Goal: Participate in discussion: Engage in conversation with other users on a specific topic

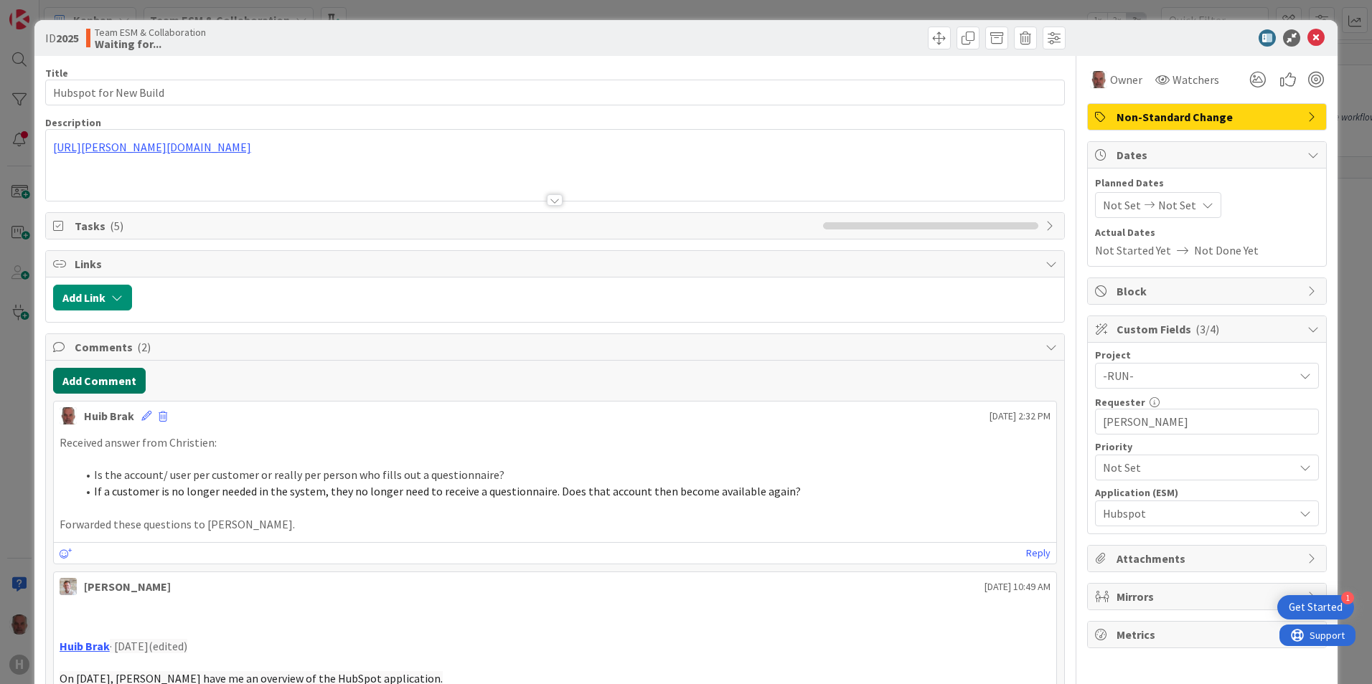
click at [101, 378] on button "Add Comment" at bounding box center [99, 381] width 93 height 26
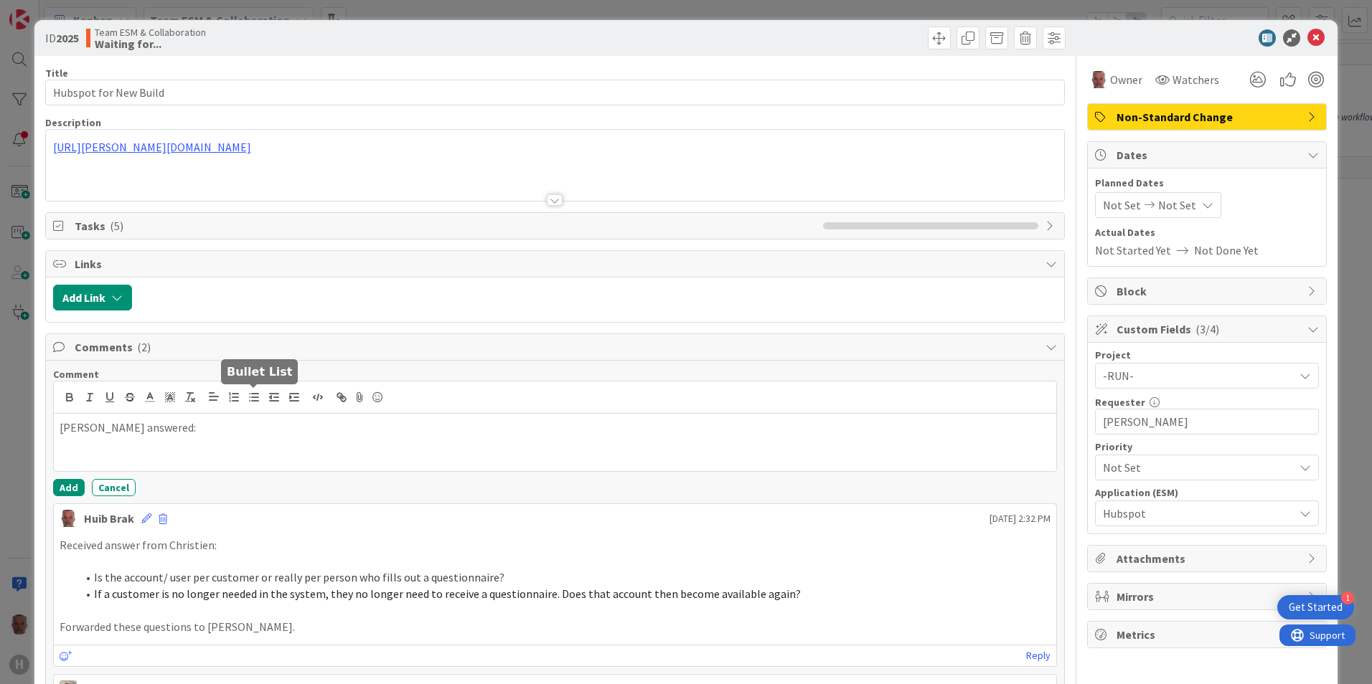
click at [252, 399] on icon "button" at bounding box center [253, 397] width 13 height 13
drag, startPoint x: 125, startPoint y: 461, endPoint x: 90, endPoint y: 454, distance: 35.2
click at [89, 456] on li "when" at bounding box center [563, 460] width 973 height 16
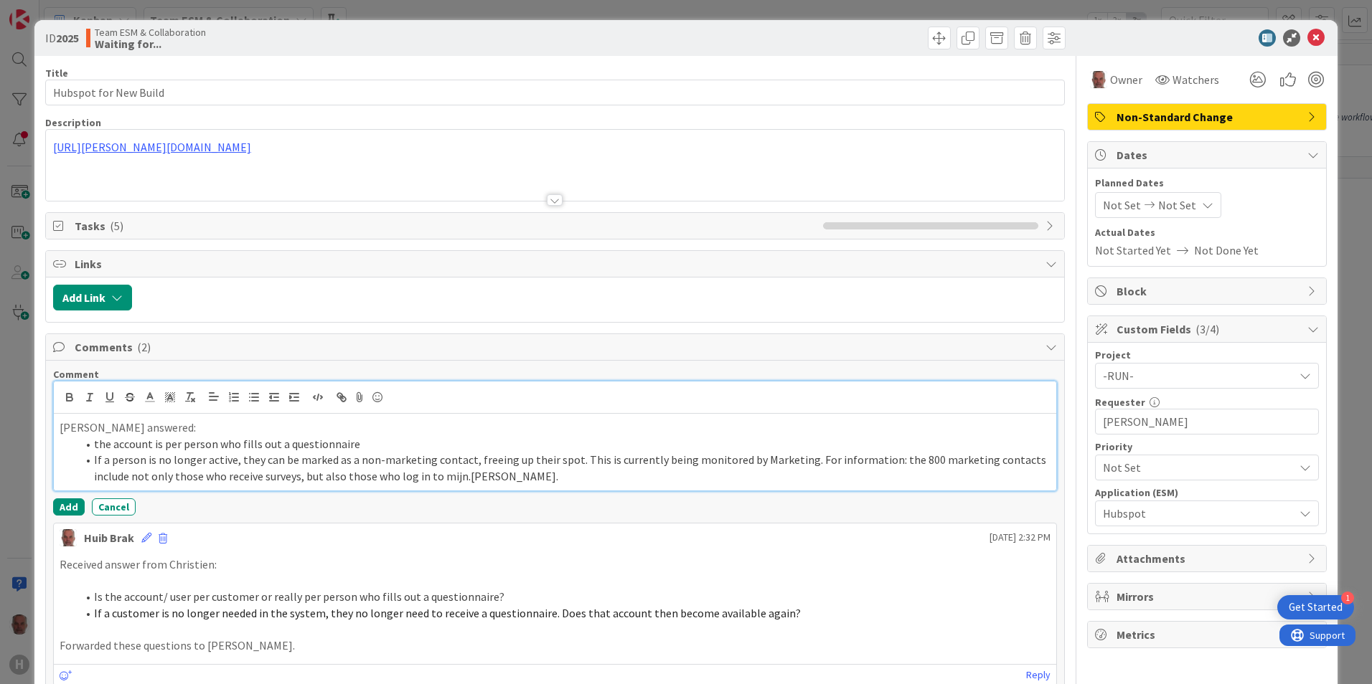
click at [98, 444] on li "the account is per person who fills out a questionnaire" at bounding box center [563, 444] width 973 height 16
drag, startPoint x: 470, startPoint y: 461, endPoint x: 567, endPoint y: 468, distance: 97.8
click at [567, 468] on li "if a person is no longer active, they can be marked as a non-marketing contact,…" at bounding box center [563, 468] width 973 height 32
copy li "freeing up their spot"
click at [815, 460] on li "if a person is no longer active, they can be marked as a non-marketing contact,…" at bounding box center [563, 468] width 973 height 32
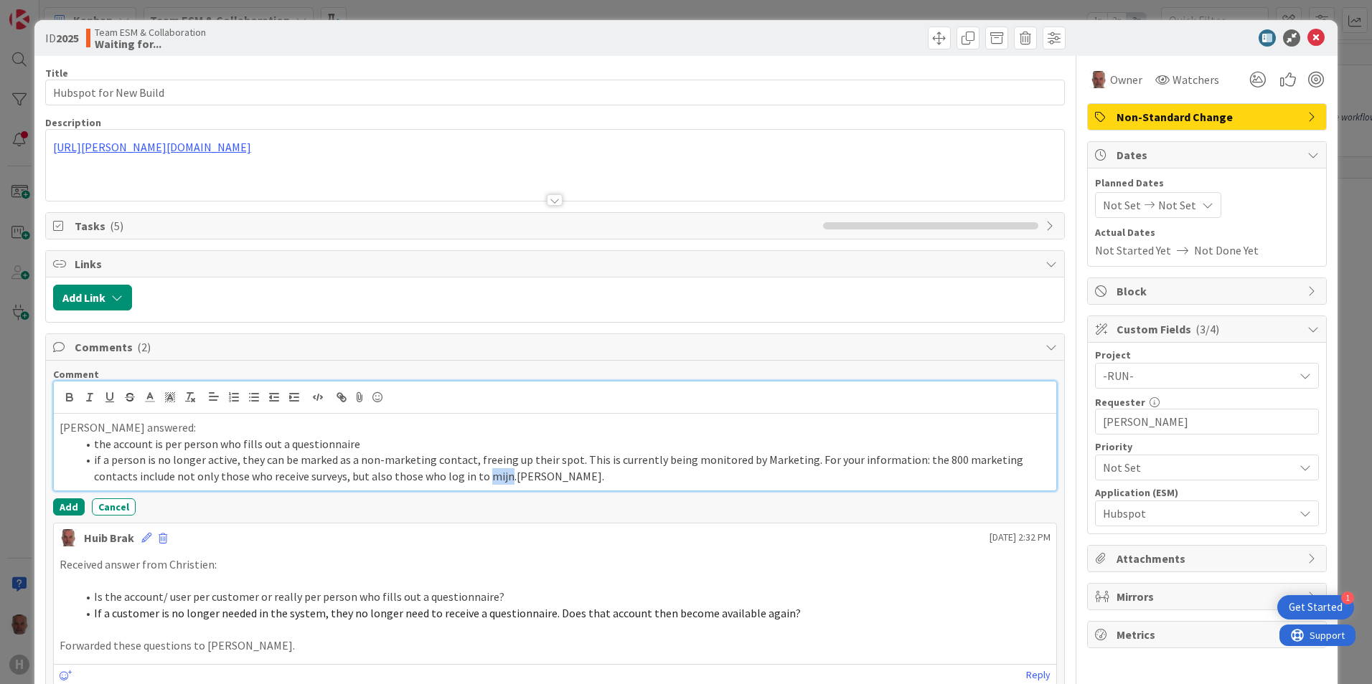
drag, startPoint x: 440, startPoint y: 476, endPoint x: 458, endPoint y: 478, distance: 18.0
click at [458, 478] on li "if a person is no longer active, they can be marked as a non-marketing contact,…" at bounding box center [563, 468] width 973 height 32
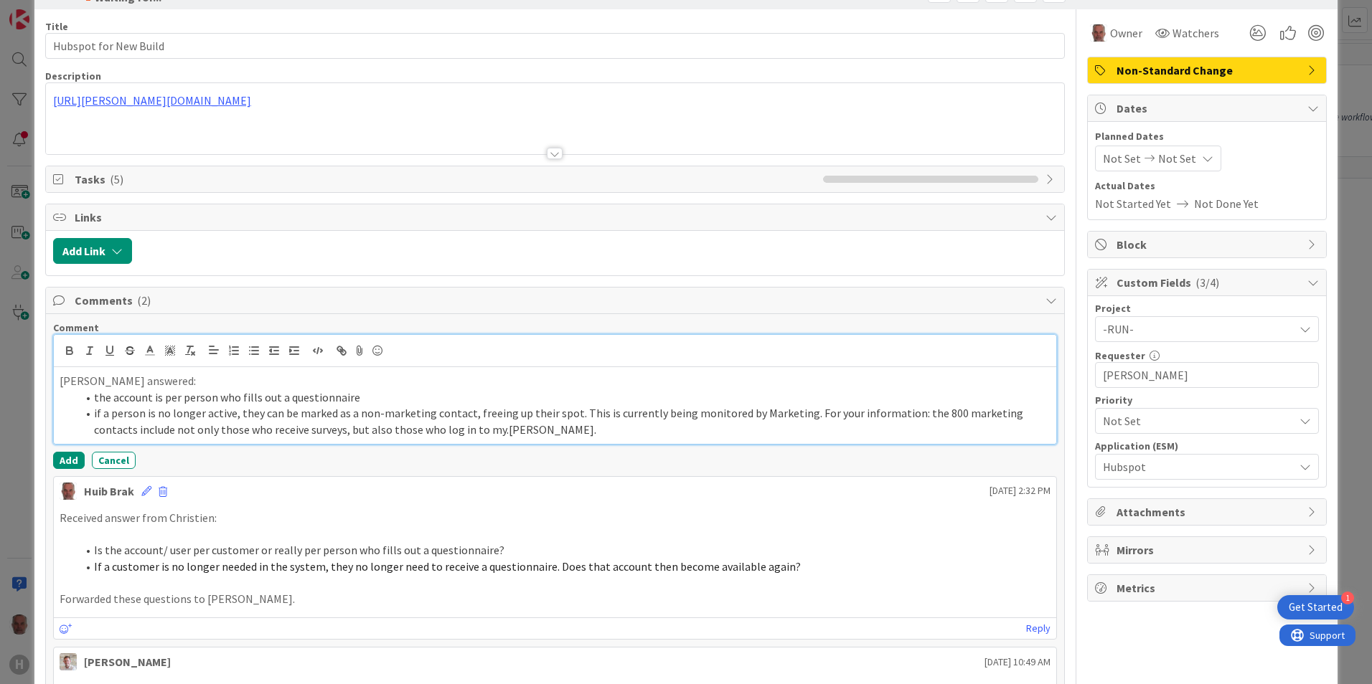
scroll to position [72, 0]
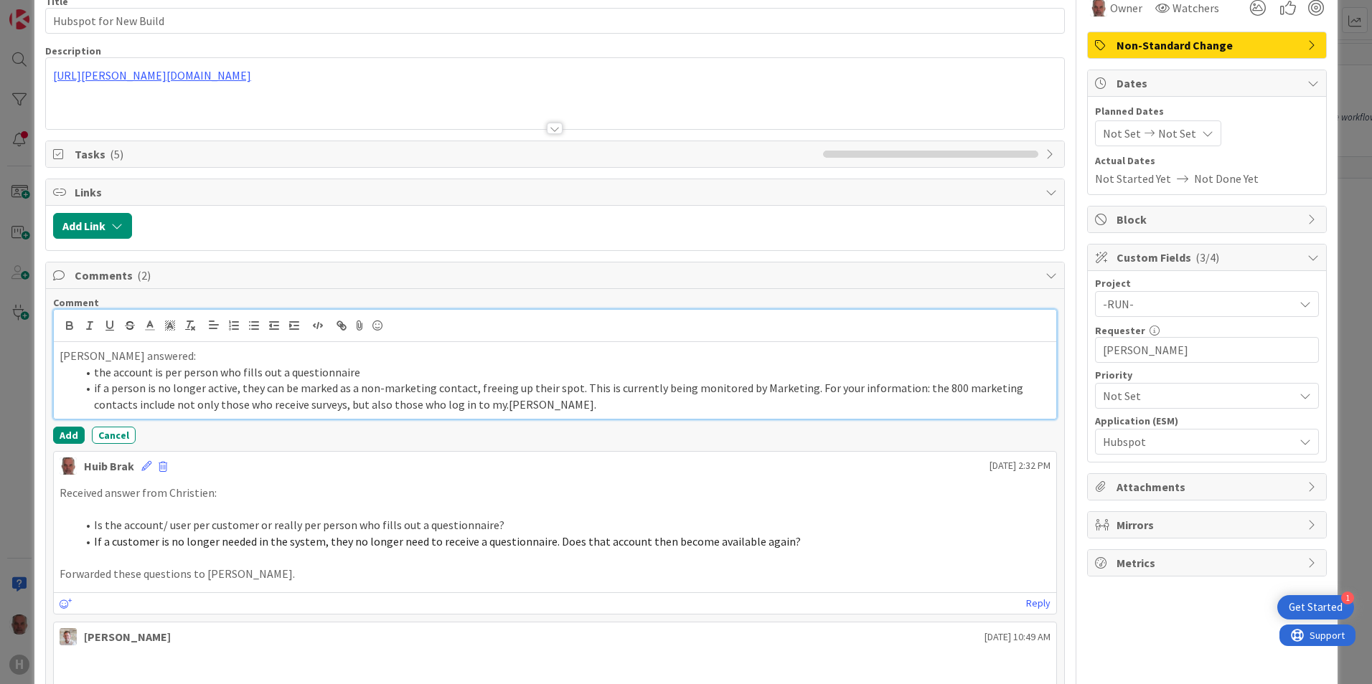
click at [514, 402] on li "if a person is no longer active, they can be marked as a non-marketing contact,…" at bounding box center [563, 396] width 973 height 32
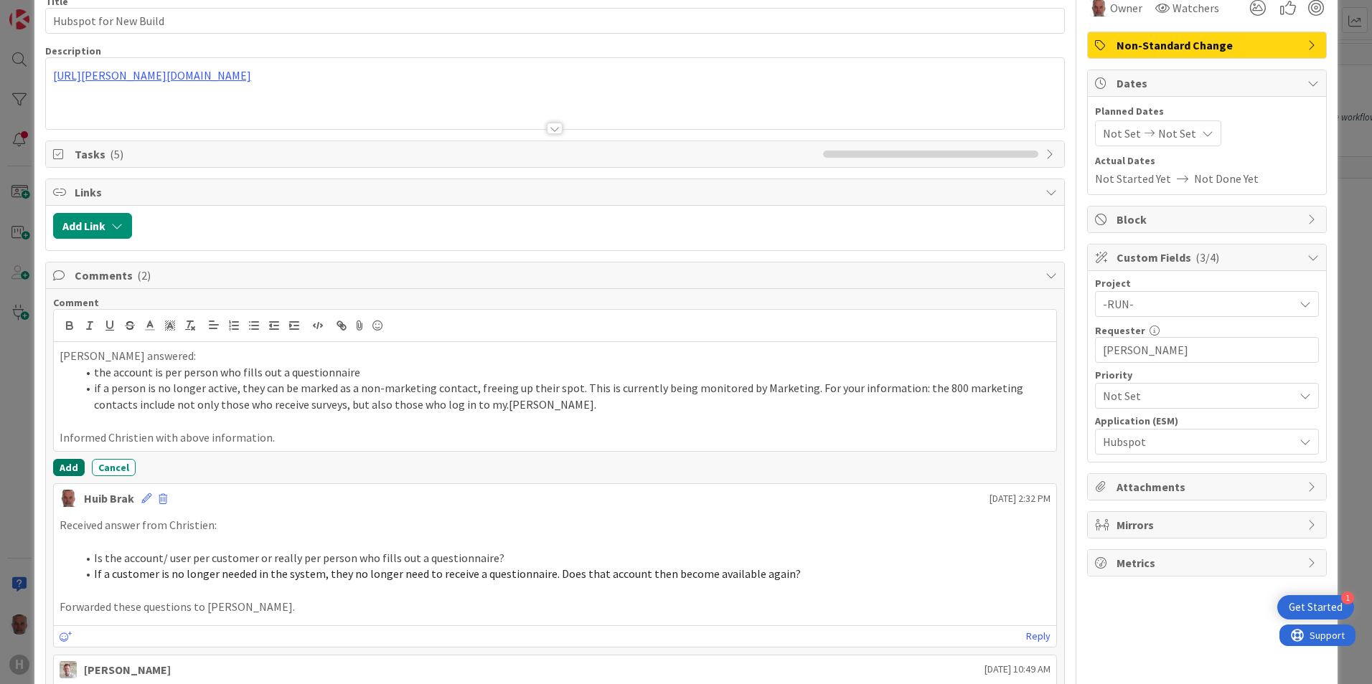
click at [66, 461] on button "Add" at bounding box center [69, 467] width 32 height 17
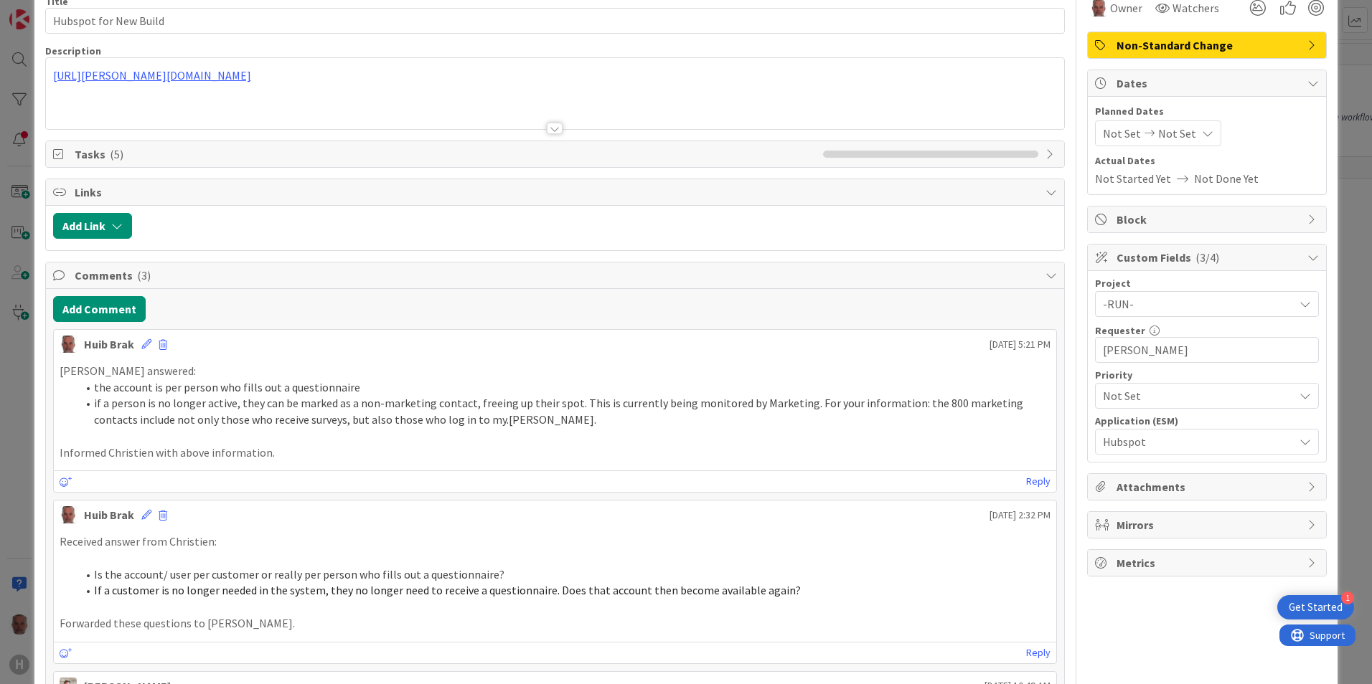
click at [14, 351] on div "ID 2025 Team ESM & Collaboration Waiting for... Title 22 / 128 Hubspot for New …" at bounding box center [686, 342] width 1372 height 684
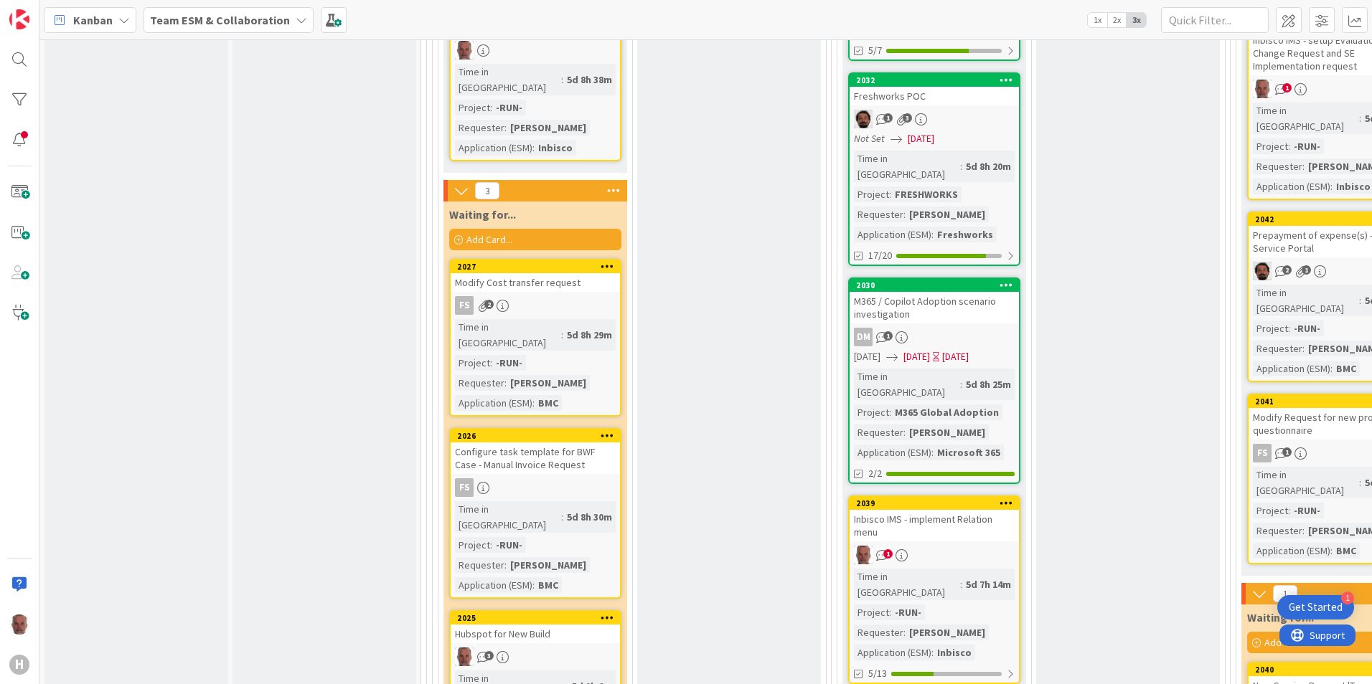
scroll to position [1865, 0]
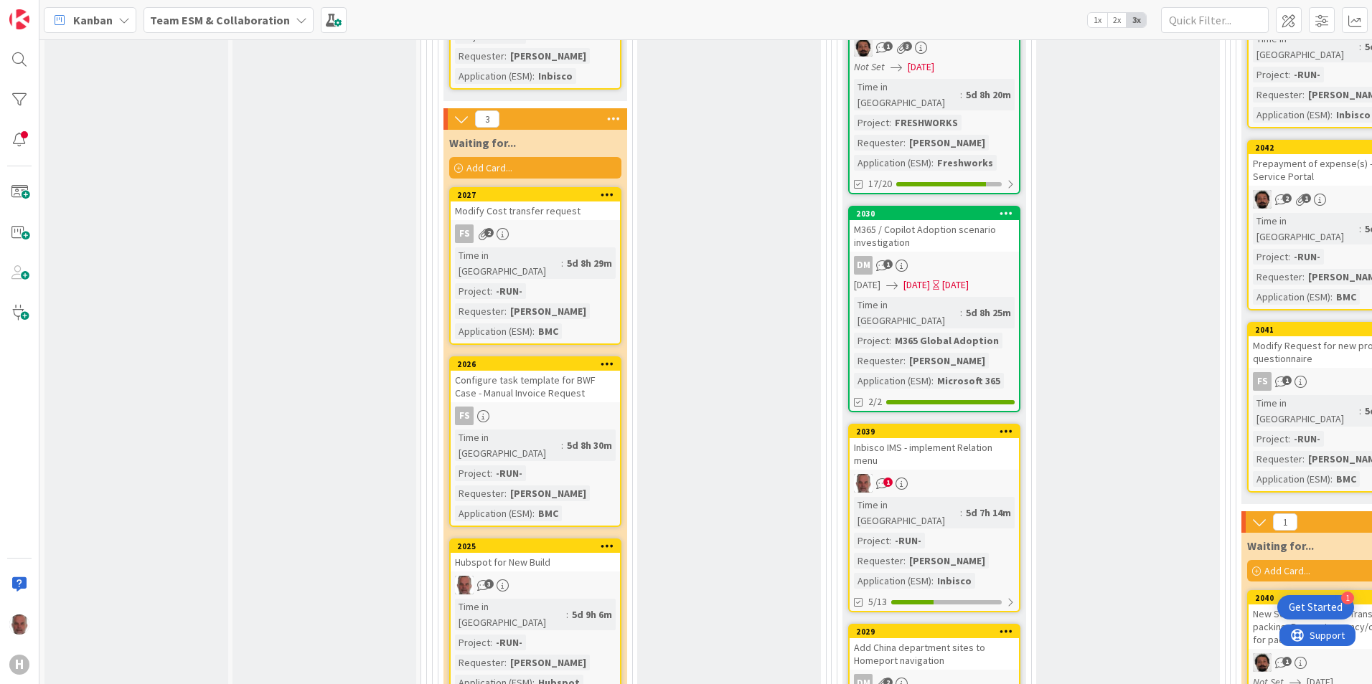
click at [575, 529] on div "3" at bounding box center [534, 585] width 169 height 19
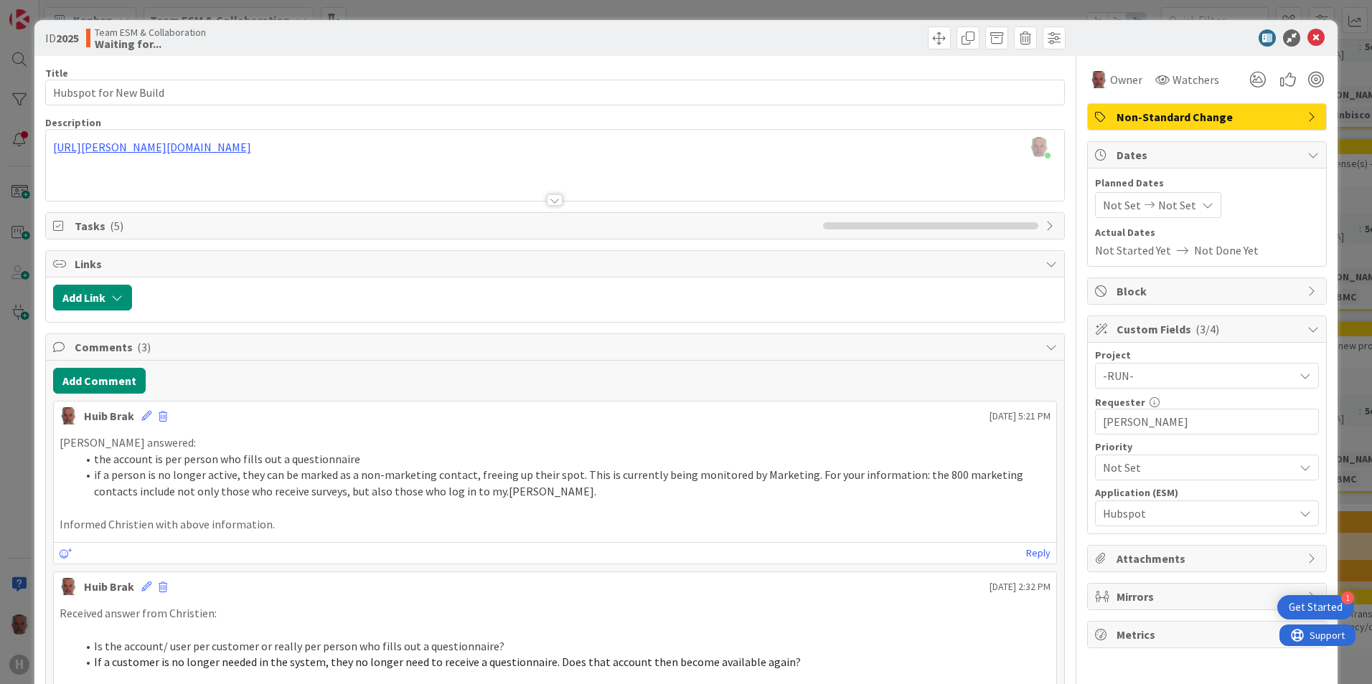
click at [1095, 204] on icon at bounding box center [1207, 204] width 11 height 11
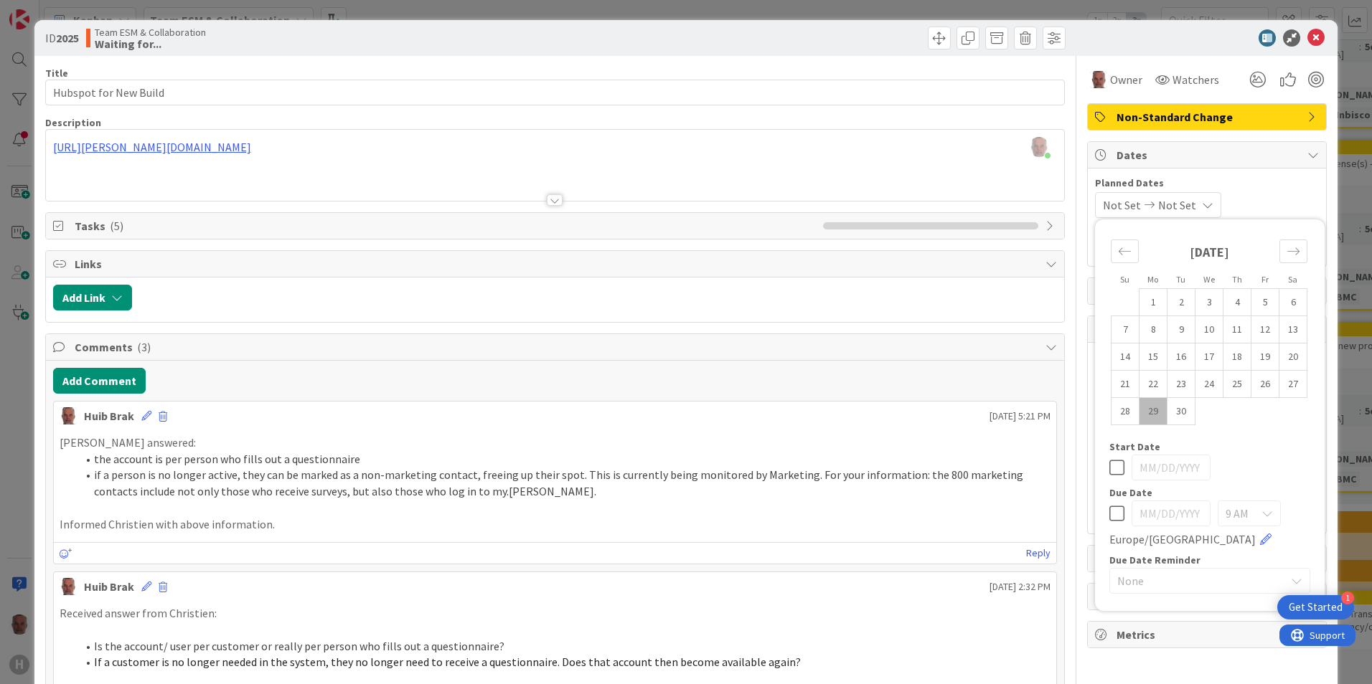
click at [1095, 516] on icon at bounding box center [1116, 513] width 15 height 17
type input "[DATE]"
click at [1095, 250] on icon "Move forward to switch to the next month." at bounding box center [1293, 252] width 14 height 14
click at [1095, 303] on td "2" at bounding box center [1237, 302] width 28 height 27
type input "[DATE]"
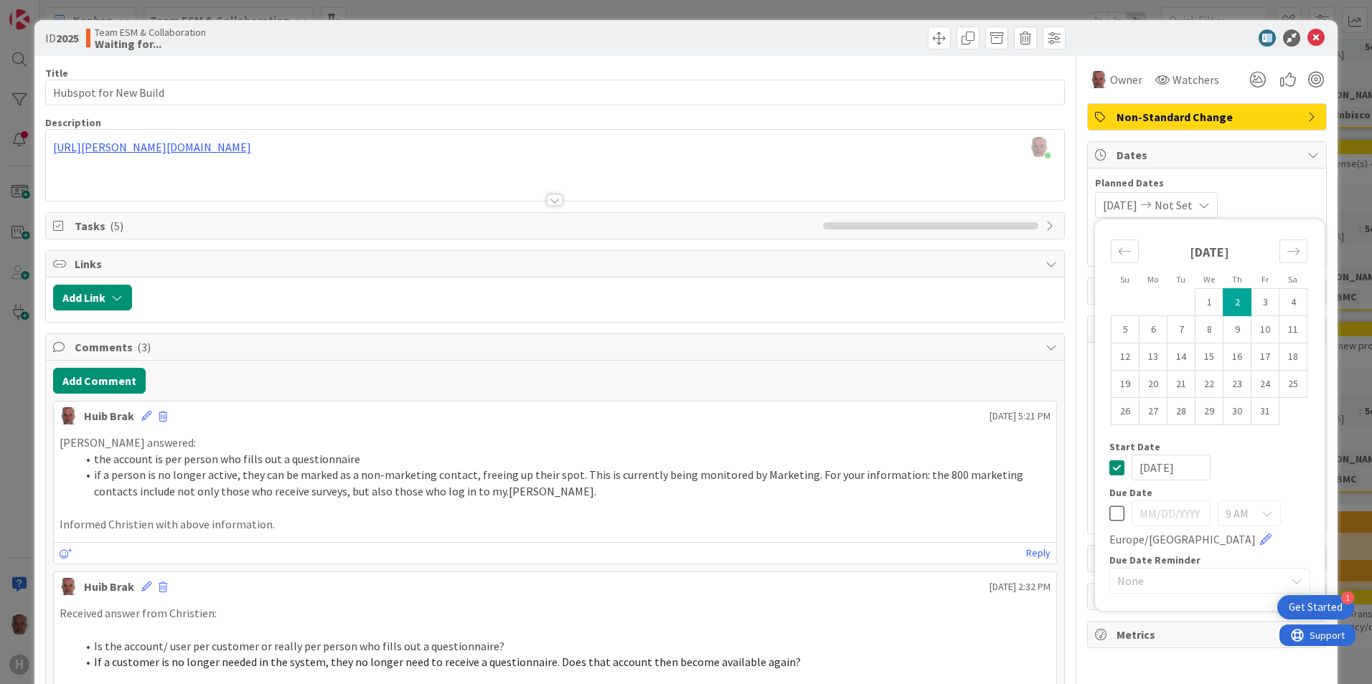
click at [1095, 516] on icon at bounding box center [1116, 513] width 15 height 17
type input "[DATE]"
click at [1095, 466] on icon at bounding box center [1116, 467] width 15 height 17
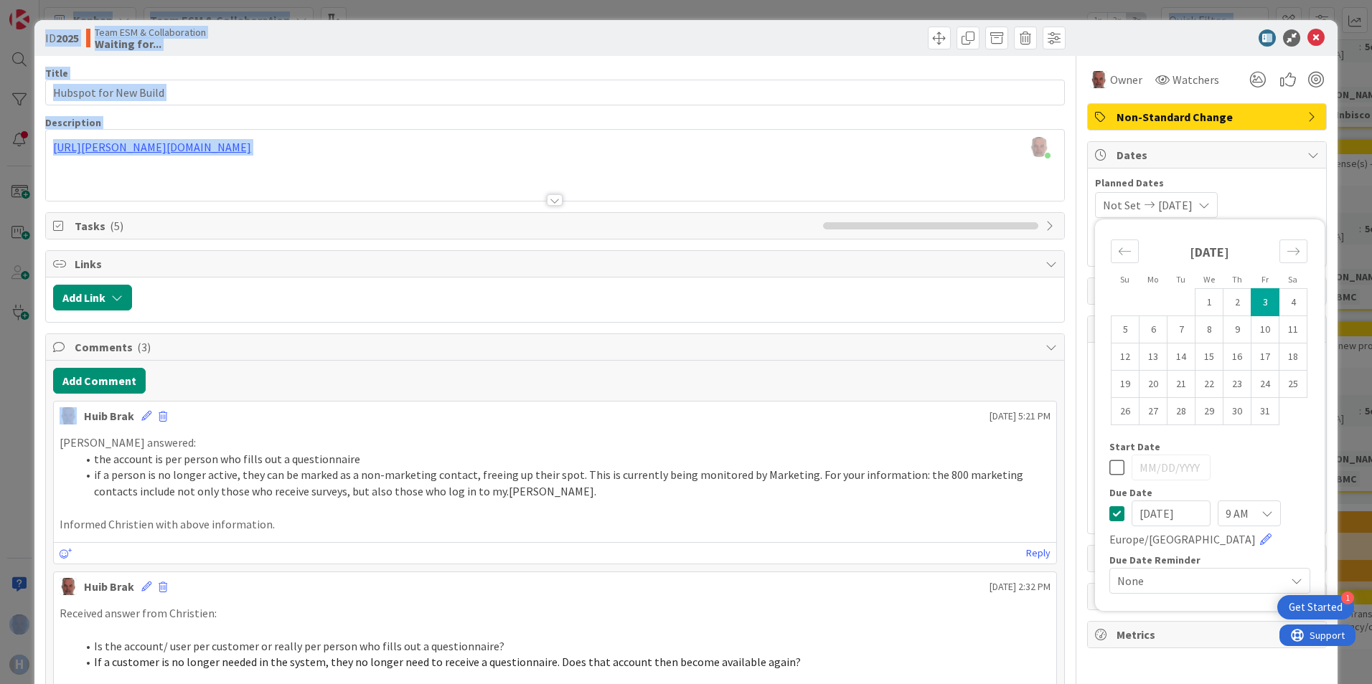
click at [0, 373] on html "1 Get Started H Kanban Team ESM & Collaboration 1x 2x 3x 6 INFO These are just …" at bounding box center [686, 342] width 1372 height 684
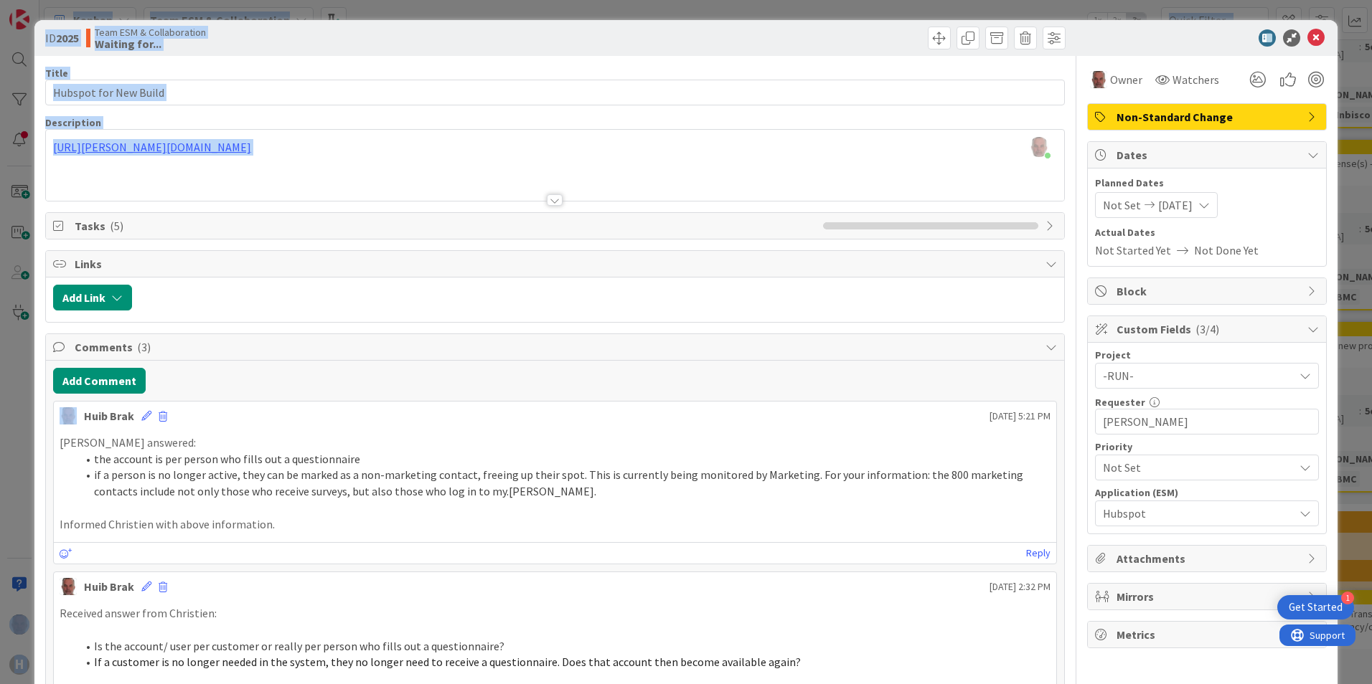
drag, startPoint x: -1, startPoint y: 373, endPoint x: 16, endPoint y: 417, distance: 47.7
click at [16, 417] on div "ID 2025 Team ESM & Collaboration Waiting for... Title 22 / 128 Hubspot for New …" at bounding box center [686, 342] width 1372 height 684
